Goal: Find specific page/section: Find specific page/section

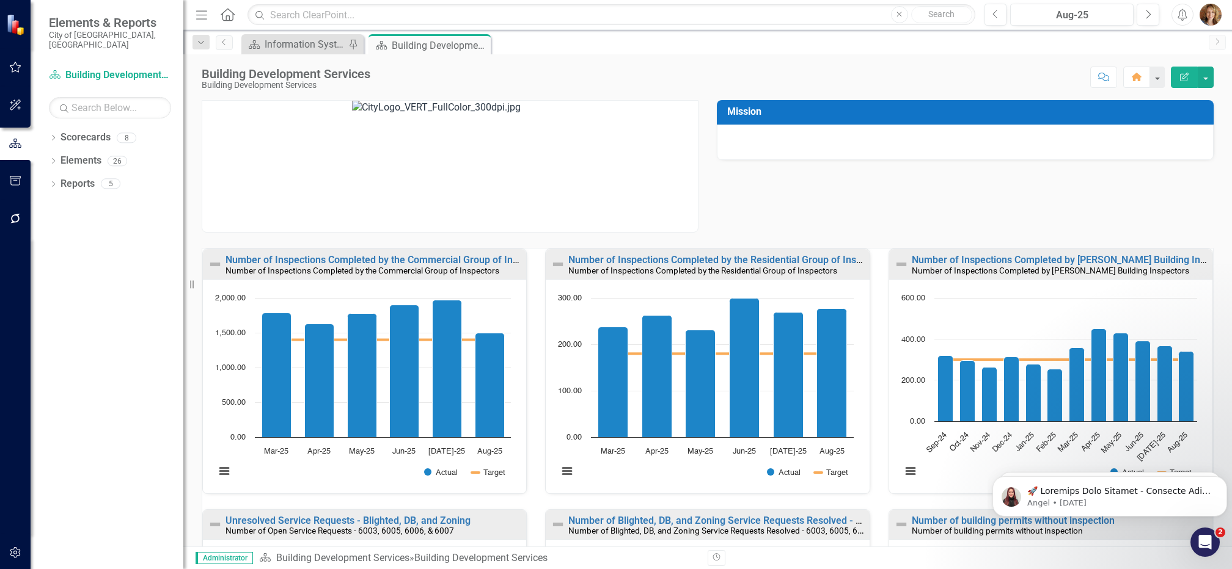
drag, startPoint x: 885, startPoint y: 1, endPoint x: 757, endPoint y: 208, distance: 243.3
click at [757, 208] on div "Mission" at bounding box center [707, 159] width 1030 height 148
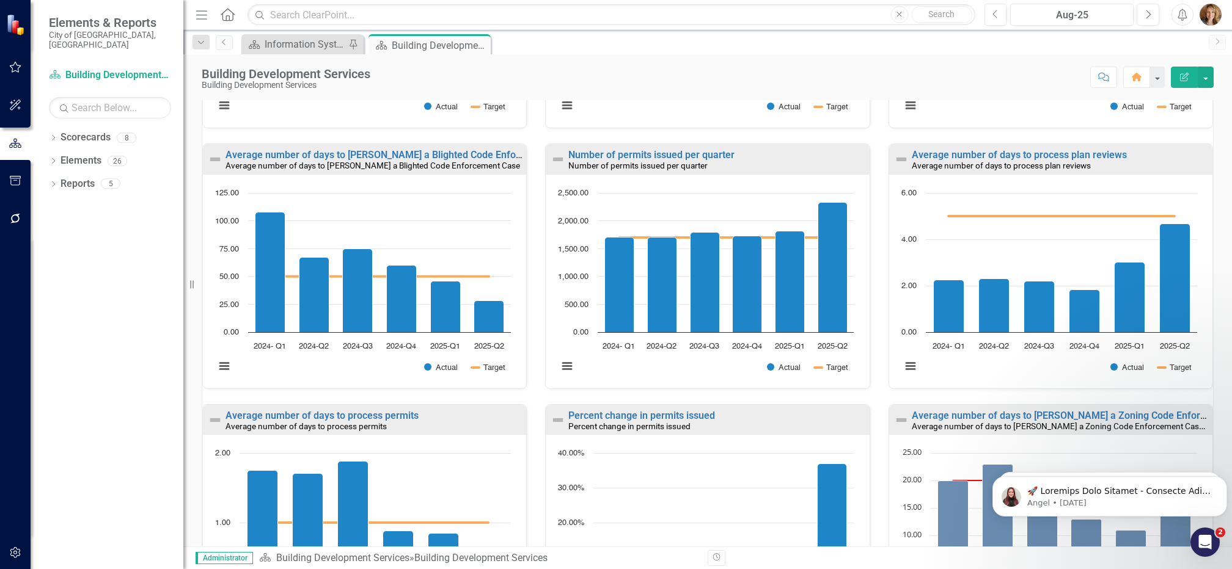
scroll to position [624, 0]
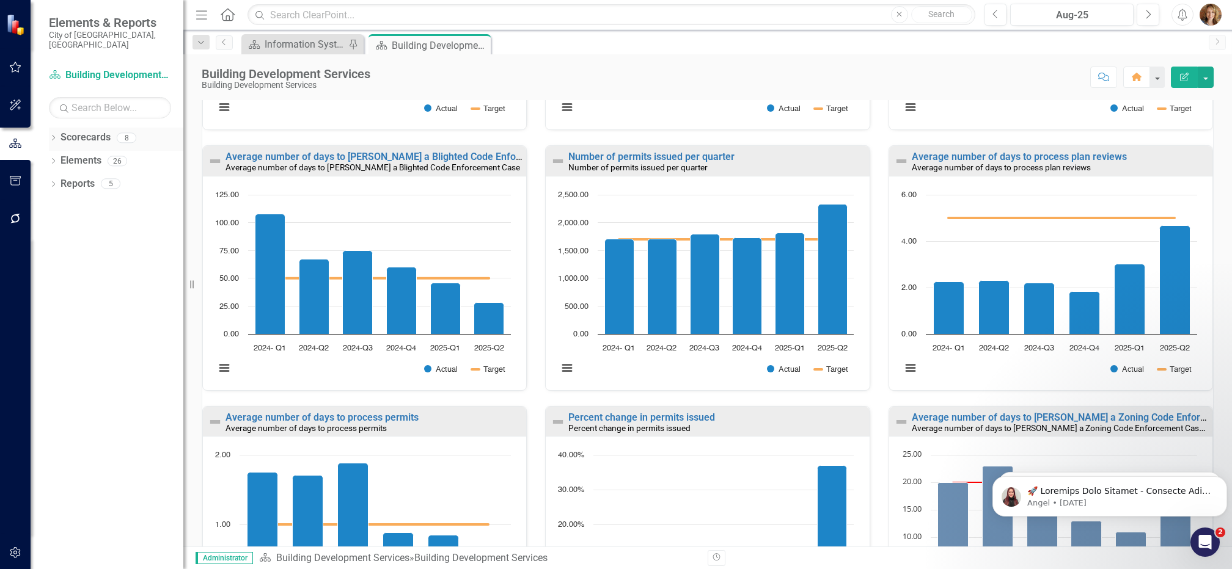
click at [49, 136] on icon "Dropdown" at bounding box center [53, 139] width 9 height 7
click at [56, 157] on icon "Dropdown" at bounding box center [59, 160] width 9 height 7
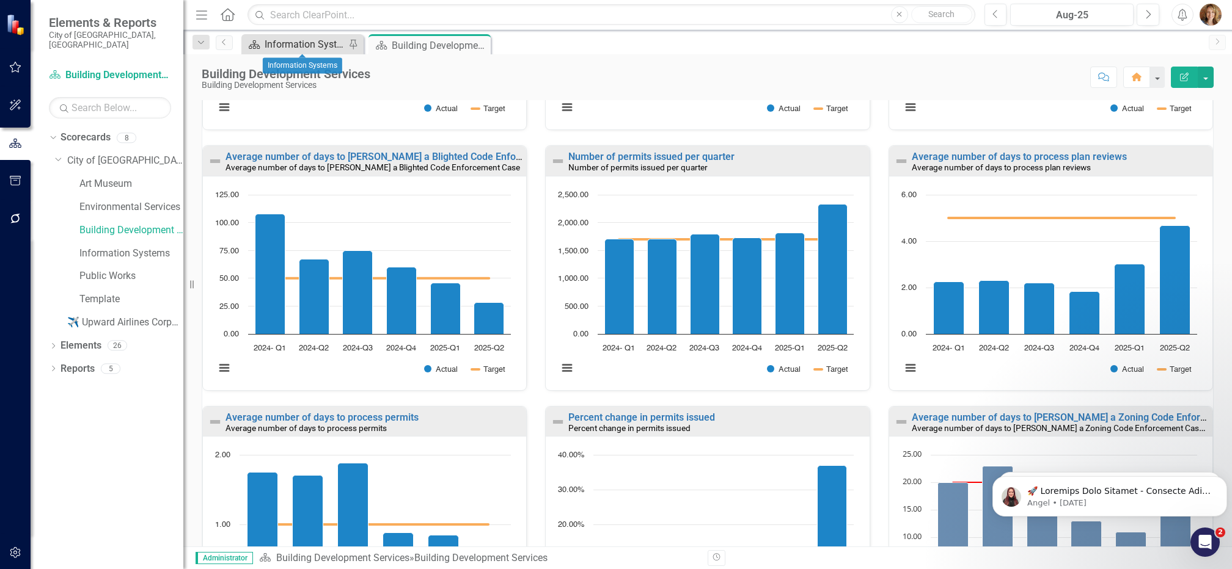
click at [296, 46] on div "Information Systems" at bounding box center [305, 44] width 81 height 15
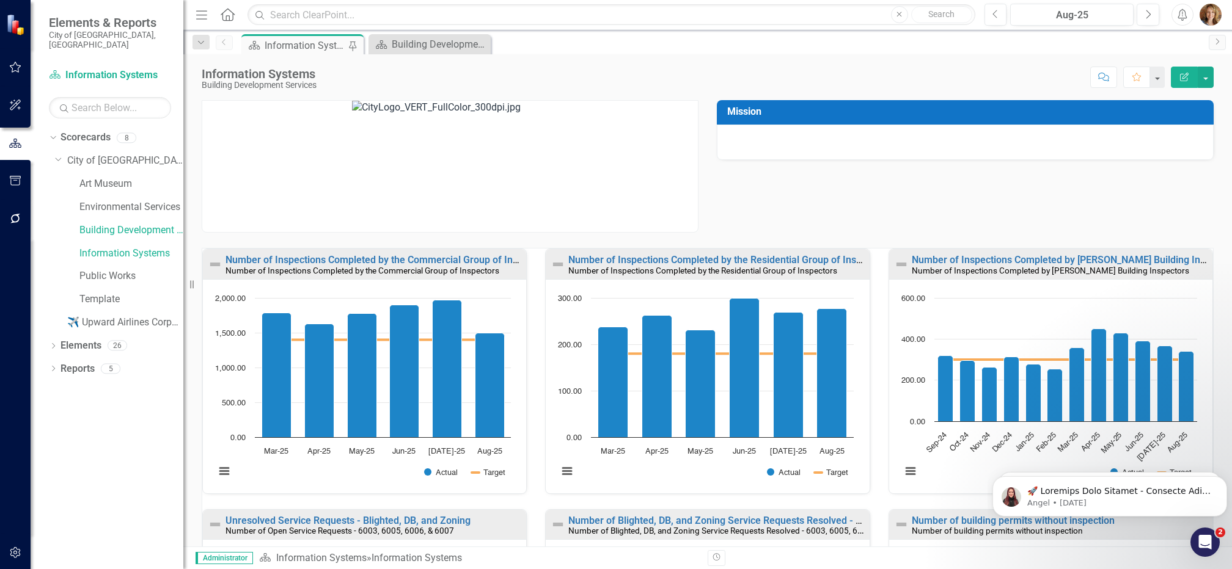
click at [296, 46] on div "Information Systems" at bounding box center [305, 45] width 81 height 15
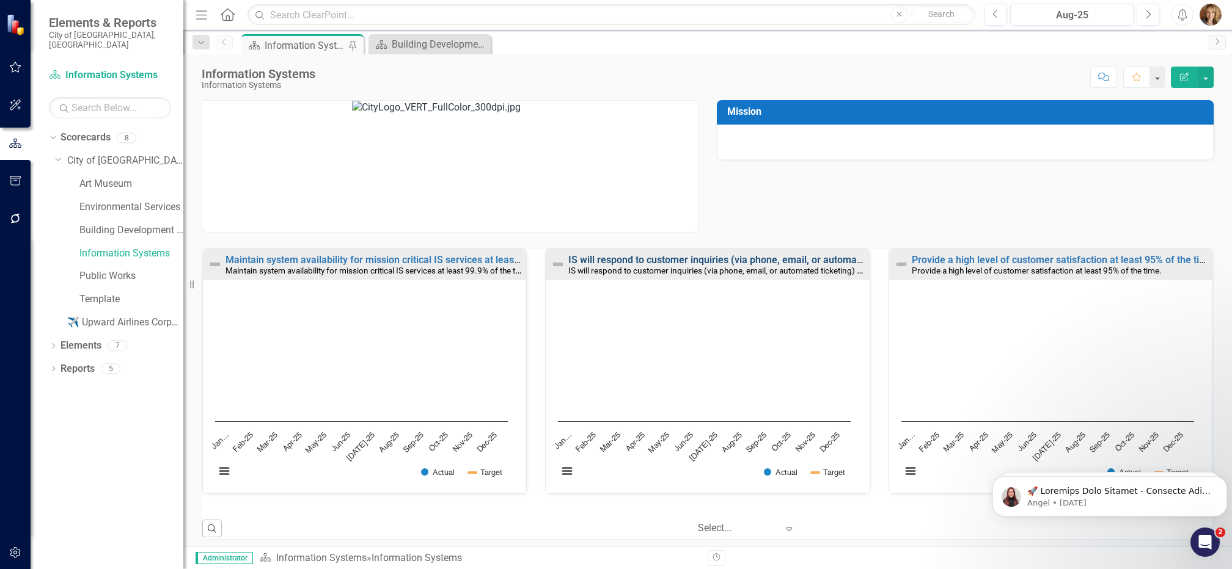
click at [712, 262] on link "IS will respond to customer inquiries (via phone, email, or automated ticketing…" at bounding box center [789, 260] width 442 height 12
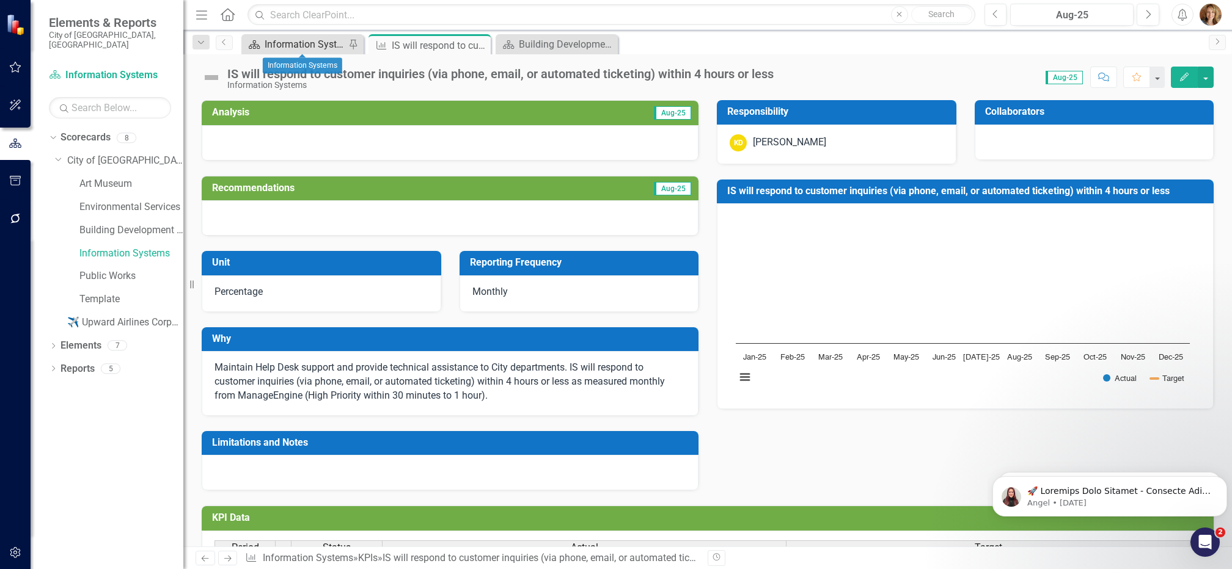
click at [276, 43] on div "Information Systems" at bounding box center [305, 44] width 81 height 15
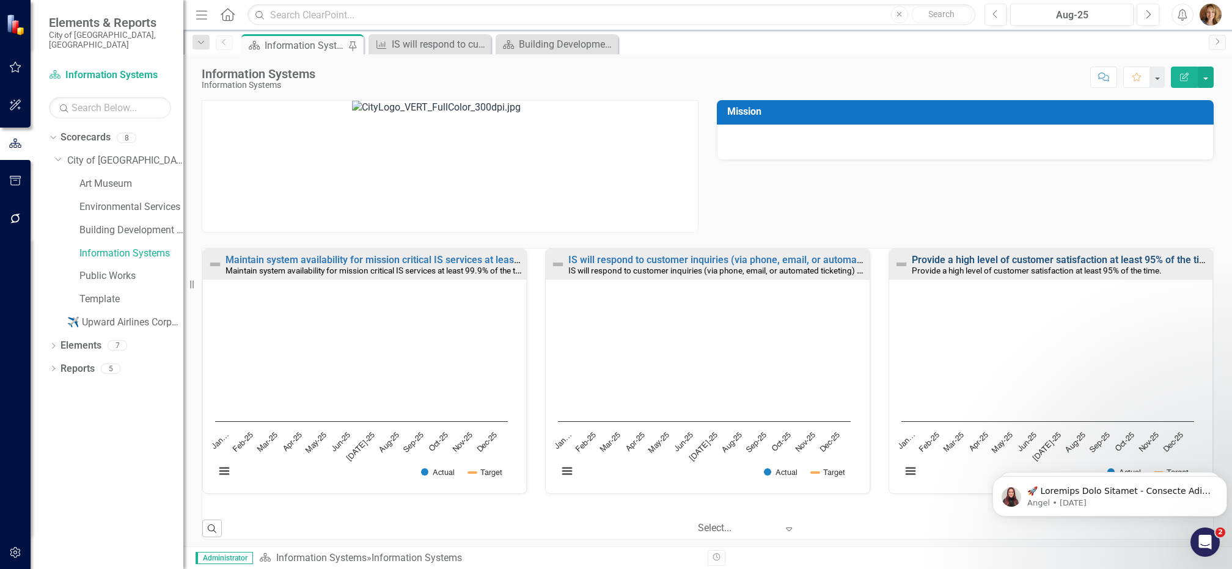
click at [923, 259] on link "Provide a high level of customer satisfaction at least 95% of the time." at bounding box center [1064, 260] width 304 height 12
